Goal: Transaction & Acquisition: Obtain resource

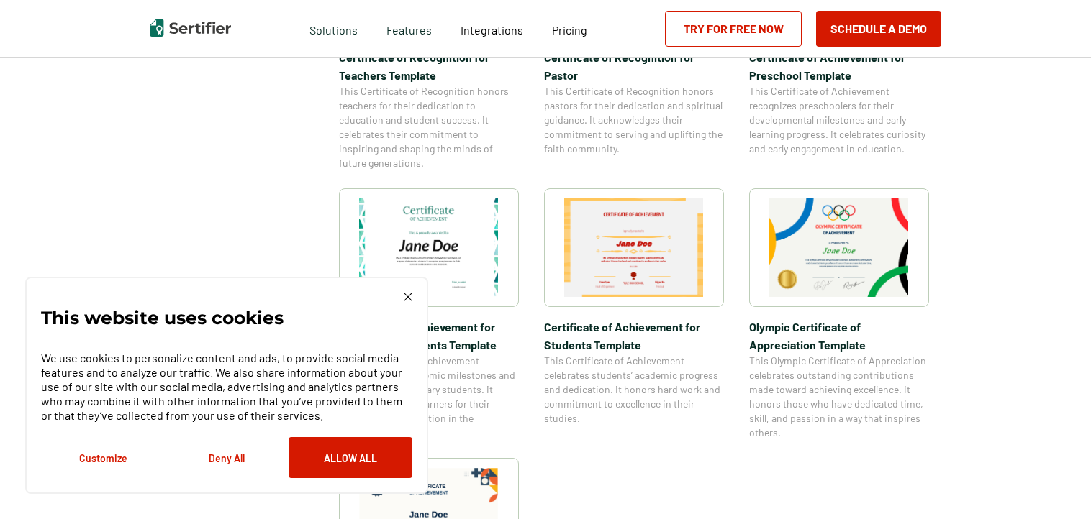
scroll to position [924, 0]
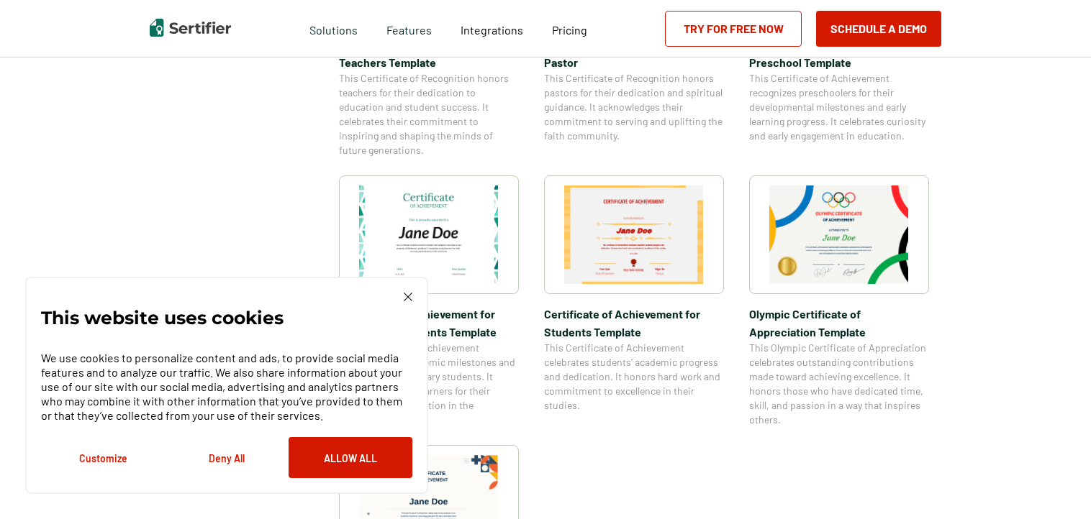
click at [406, 296] on img at bounding box center [408, 297] width 9 height 9
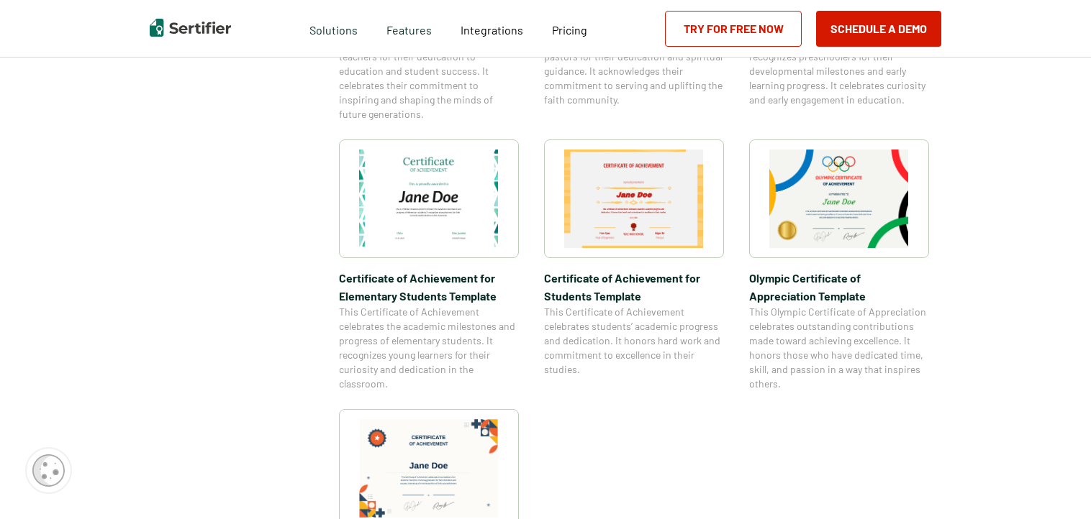
scroll to position [958, 0]
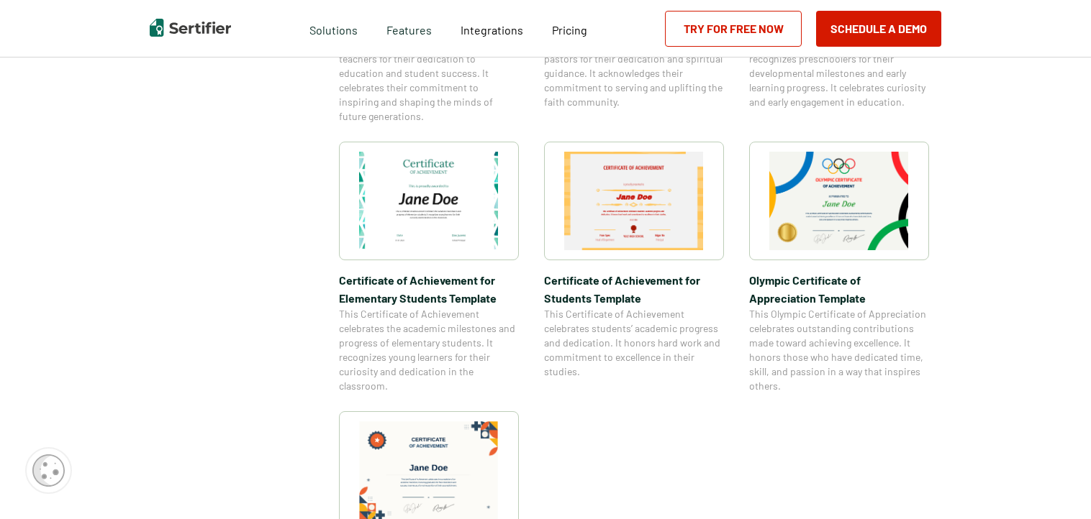
click at [437, 250] on img at bounding box center [429, 201] width 140 height 99
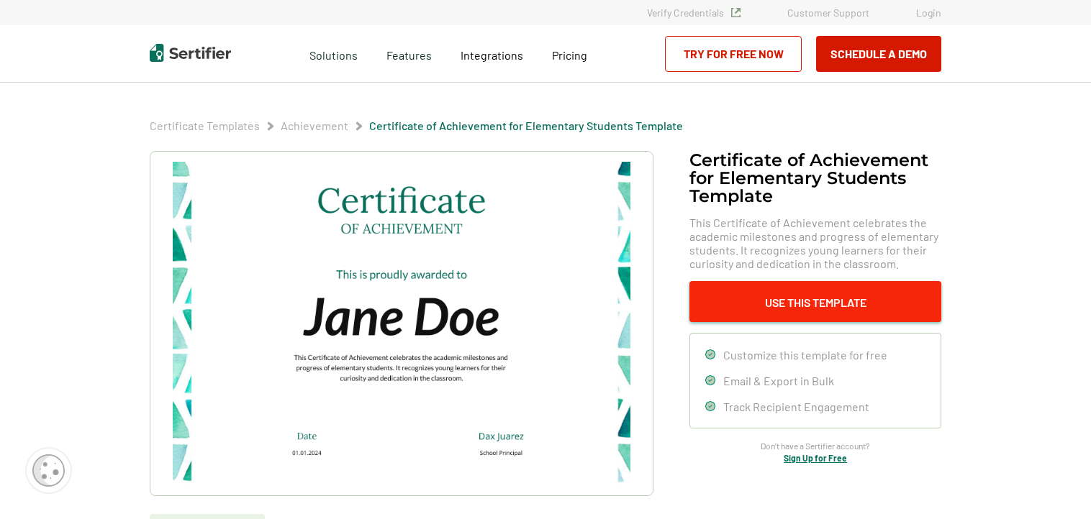
click at [814, 297] on button "Use This Template" at bounding box center [815, 301] width 252 height 41
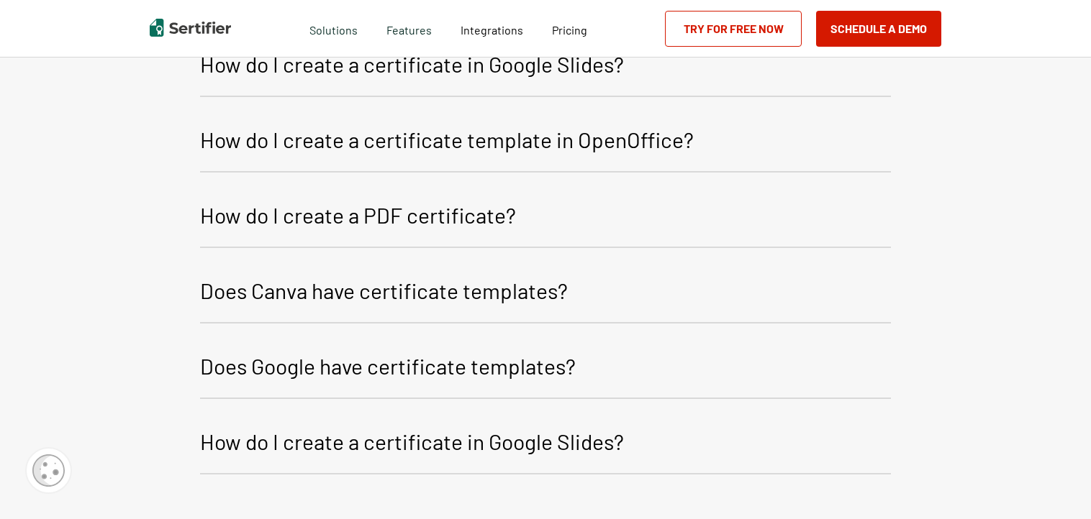
scroll to position [2096, 0]
click at [731, 35] on link "Try for Free Now" at bounding box center [733, 29] width 137 height 36
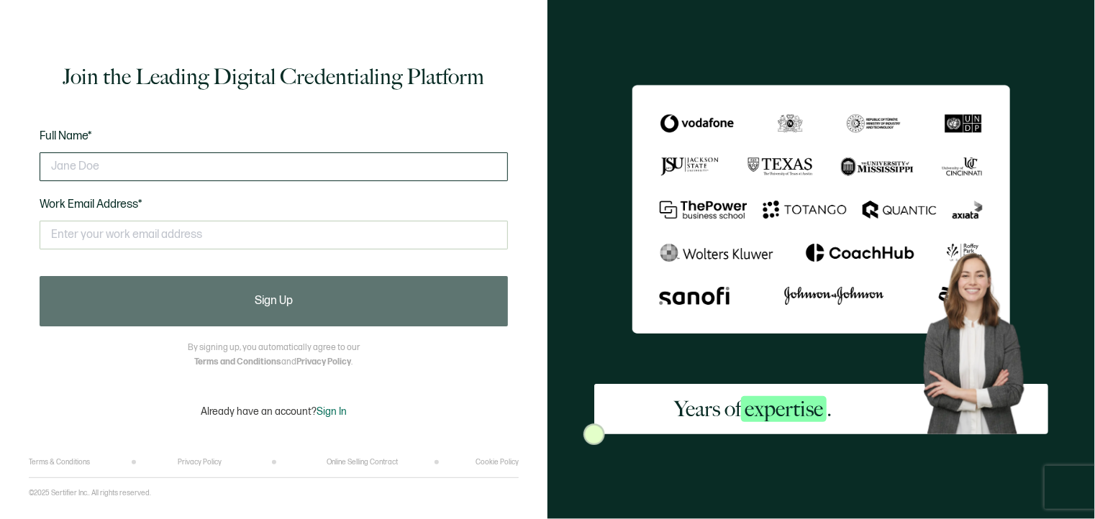
click at [171, 163] on input "text" at bounding box center [274, 167] width 468 height 29
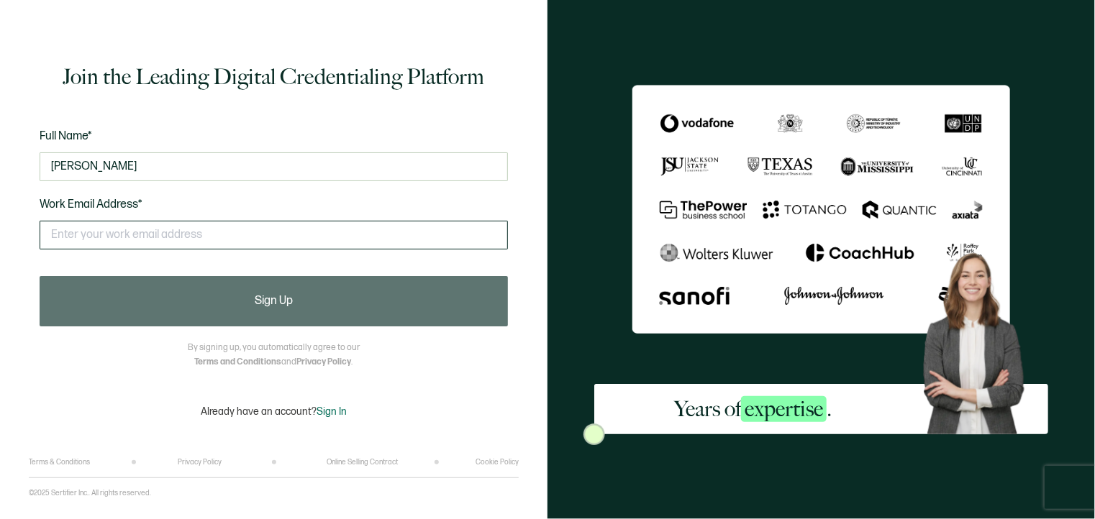
type input "[PERSON_NAME]"
click at [113, 236] on input "text" at bounding box center [274, 235] width 468 height 29
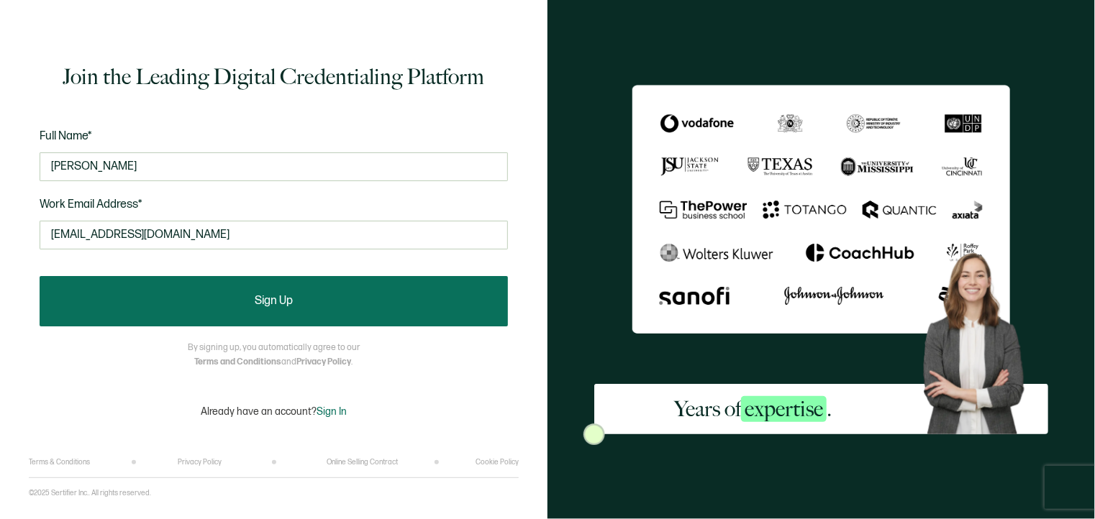
type input "ayarem@riversidesd.com"
click at [291, 304] on span "Sign Up" at bounding box center [274, 302] width 38 height 12
